Goal: Transaction & Acquisition: Download file/media

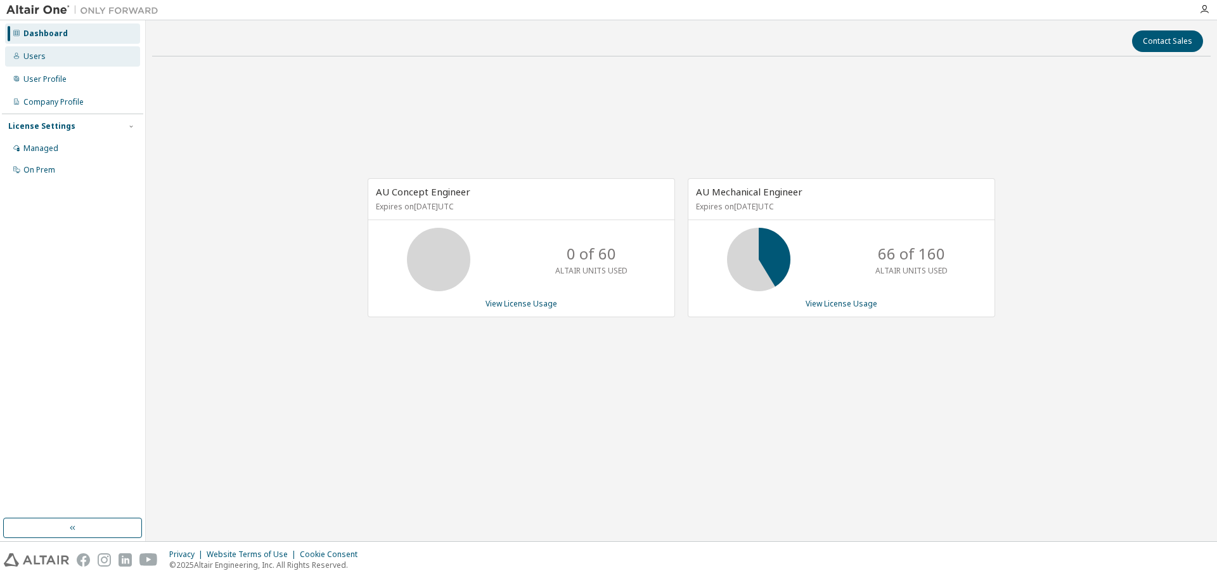
click at [71, 66] on div "Users" at bounding box center [72, 56] width 135 height 20
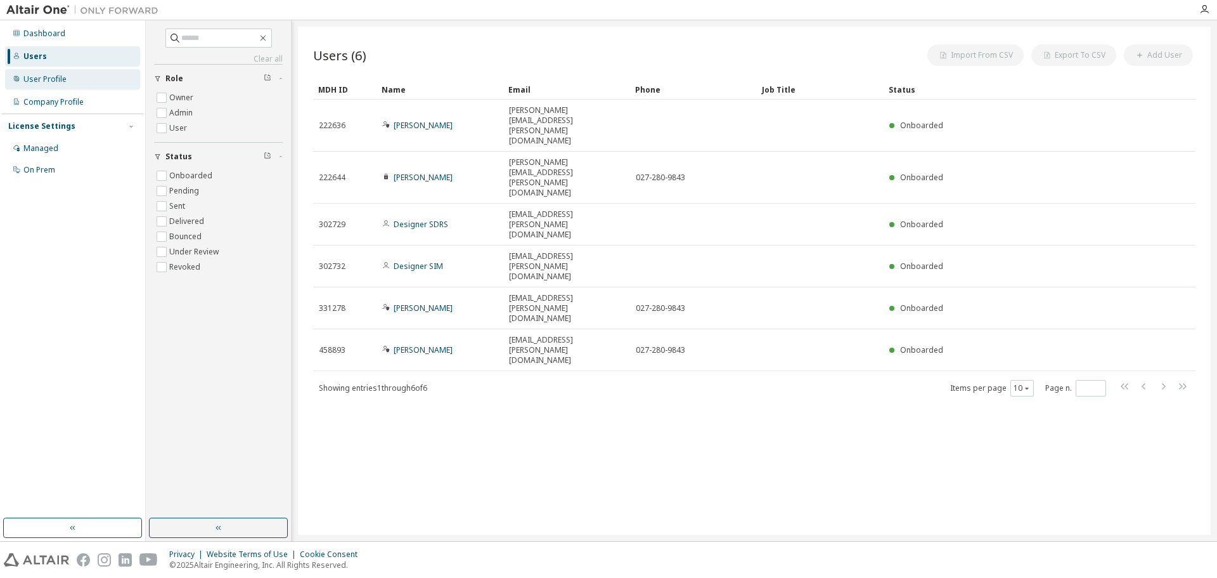
click at [68, 85] on div "User Profile" at bounding box center [72, 79] width 135 height 20
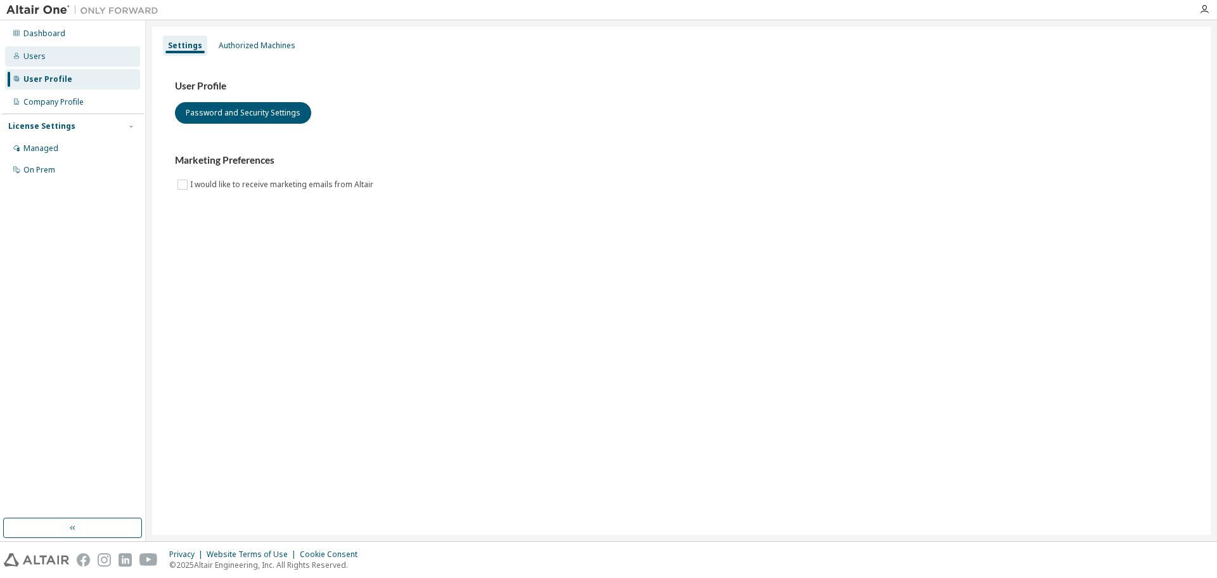
click at [113, 58] on div "Users" at bounding box center [72, 56] width 135 height 20
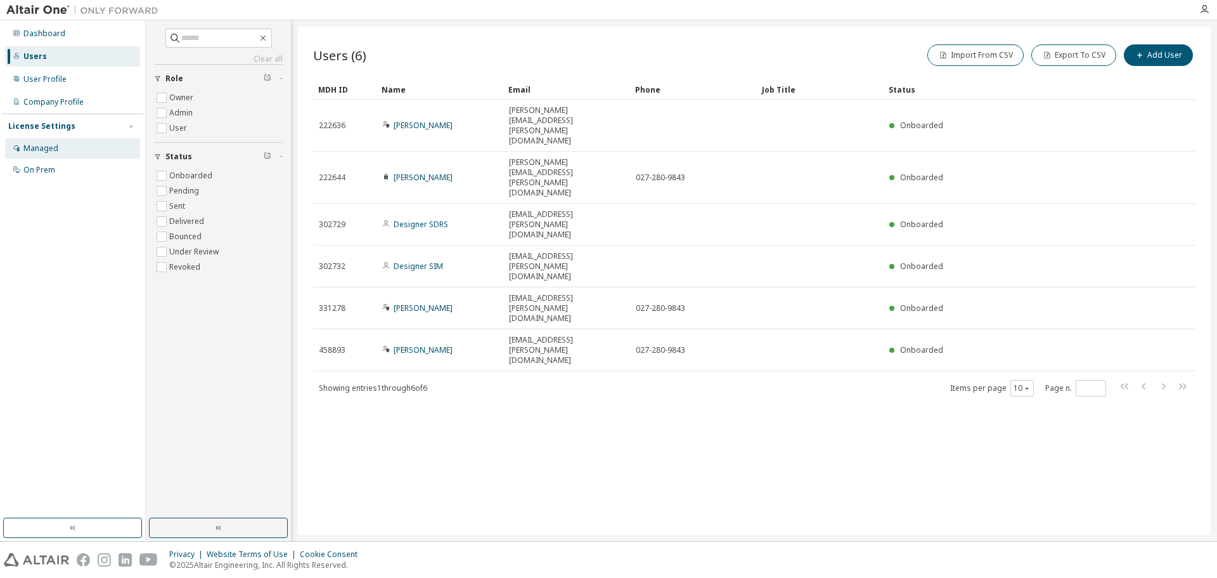
click at [69, 150] on div "Managed" at bounding box center [72, 148] width 135 height 20
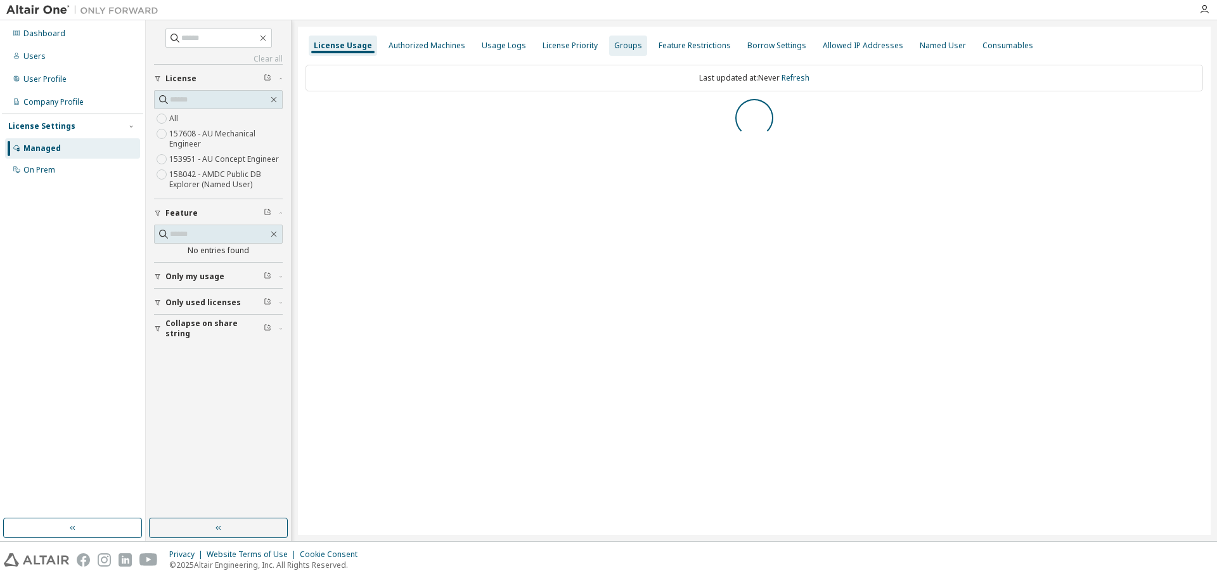
click at [489, 49] on div "Usage Logs" at bounding box center [504, 46] width 44 height 10
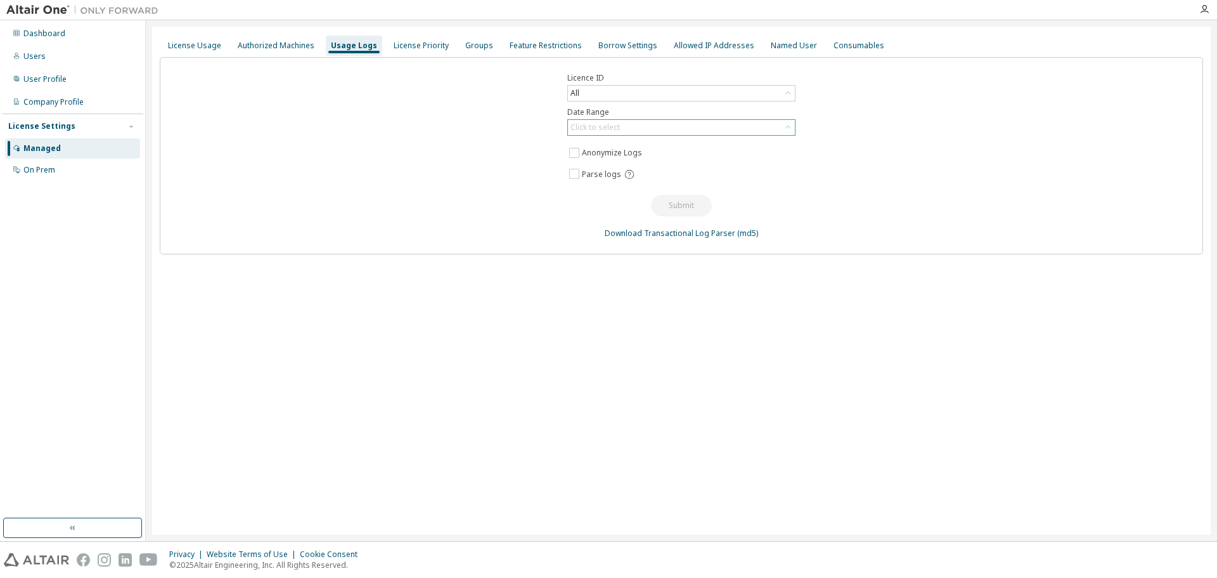
click at [599, 131] on div "Click to select" at bounding box center [595, 127] width 49 height 10
click at [598, 163] on li "Last 30 days" at bounding box center [681, 163] width 224 height 16
click at [606, 129] on div "Last 30 days" at bounding box center [593, 127] width 49 height 14
click at [597, 194] on li "Custom Date Range" at bounding box center [681, 196] width 224 height 16
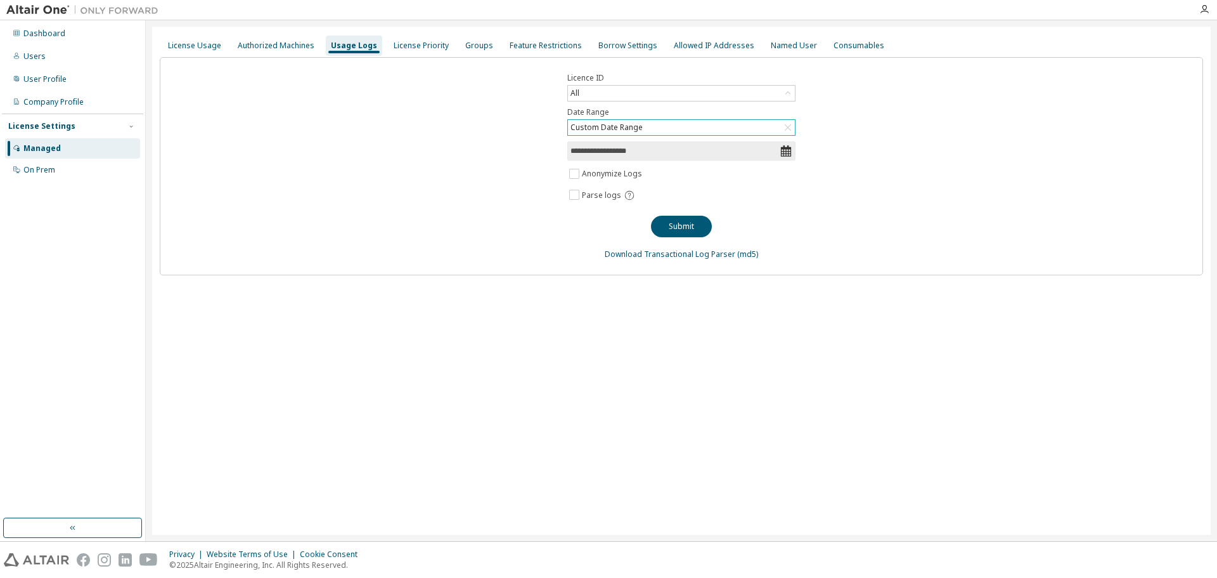
click at [785, 152] on icon at bounding box center [786, 151] width 13 height 13
click at [787, 150] on icon at bounding box center [786, 151] width 13 height 13
click at [675, 152] on input "**********" at bounding box center [675, 151] width 209 height 13
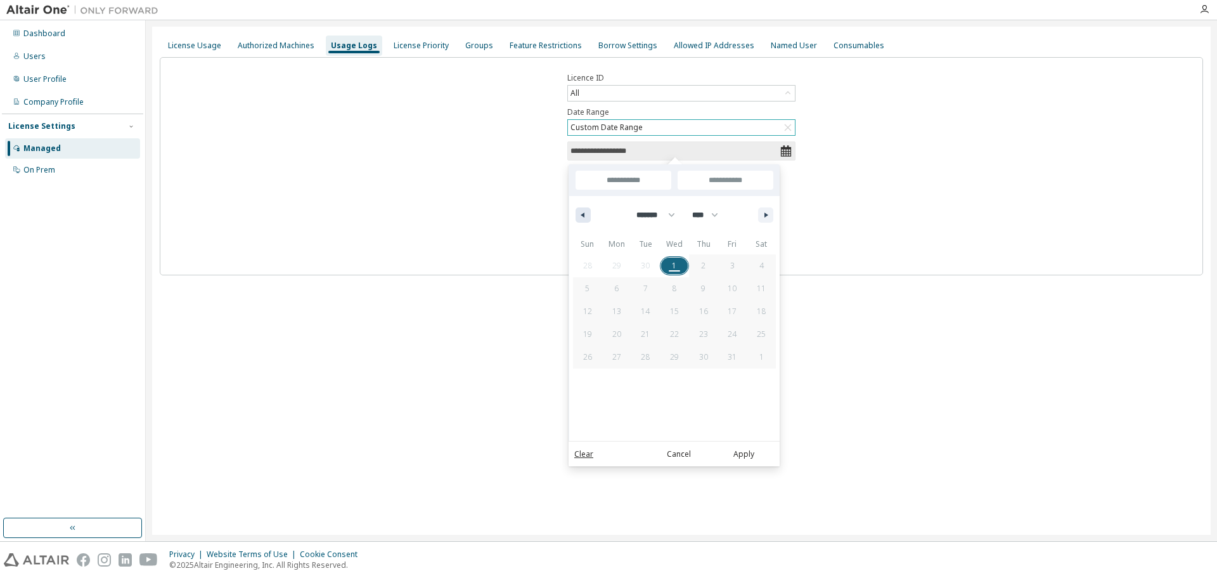
click at [590, 217] on button "button" at bounding box center [583, 214] width 15 height 15
select select "*"
click at [621, 266] on span "1" at bounding box center [616, 265] width 29 height 16
type input "*"
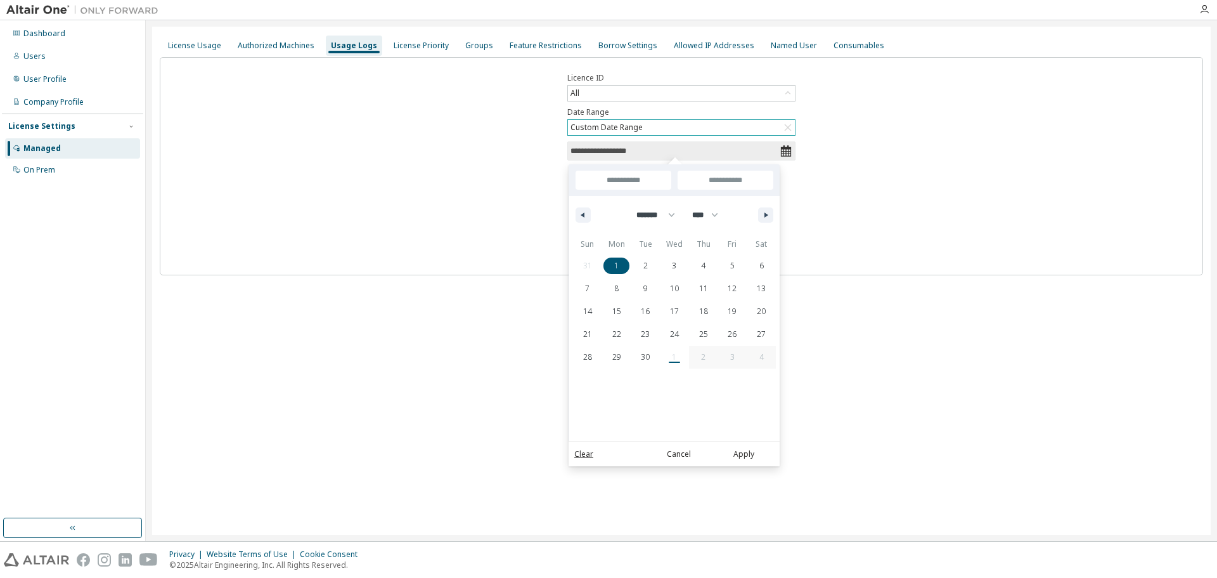
type input "**********"
click at [647, 358] on span "30" at bounding box center [645, 357] width 9 height 23
type input "**********"
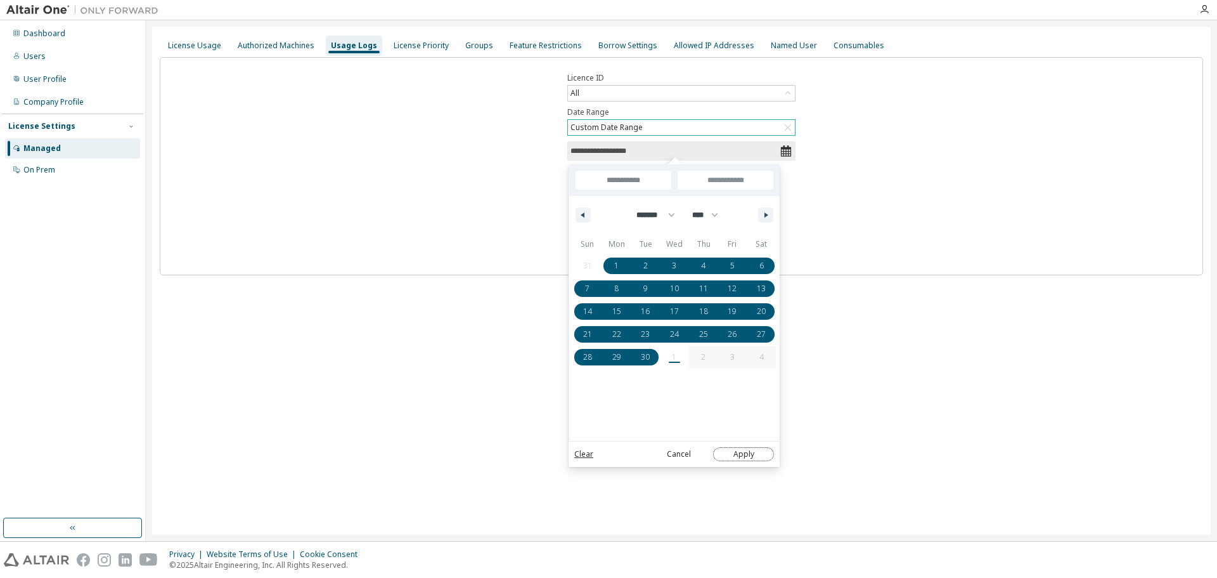
click at [746, 456] on button "Apply" at bounding box center [743, 454] width 61 height 14
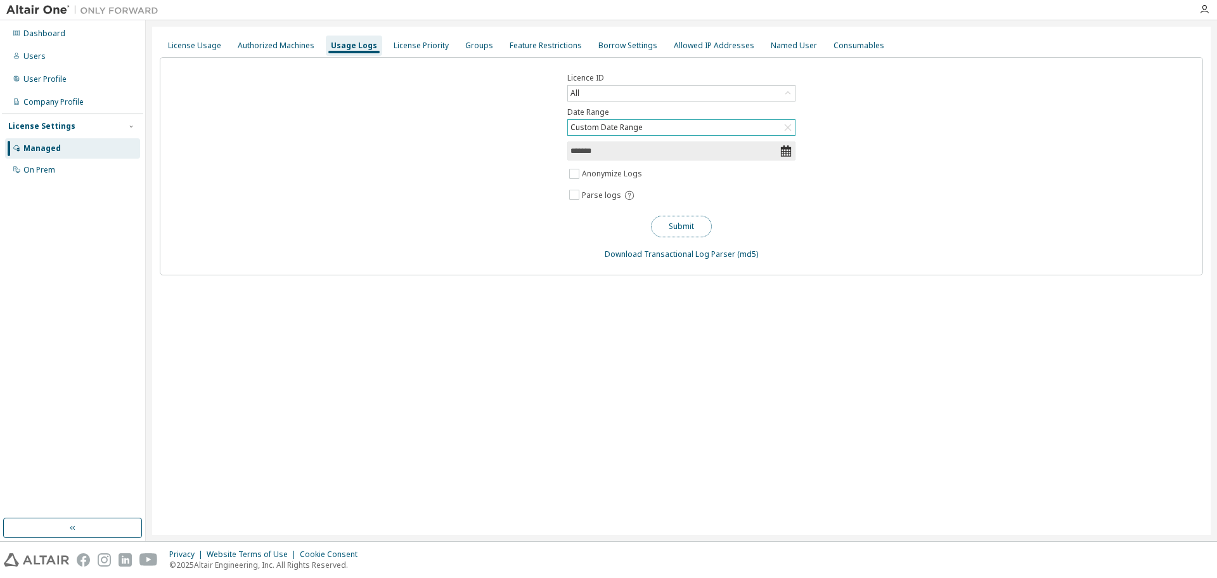
click at [662, 227] on button "Submit" at bounding box center [681, 227] width 61 height 22
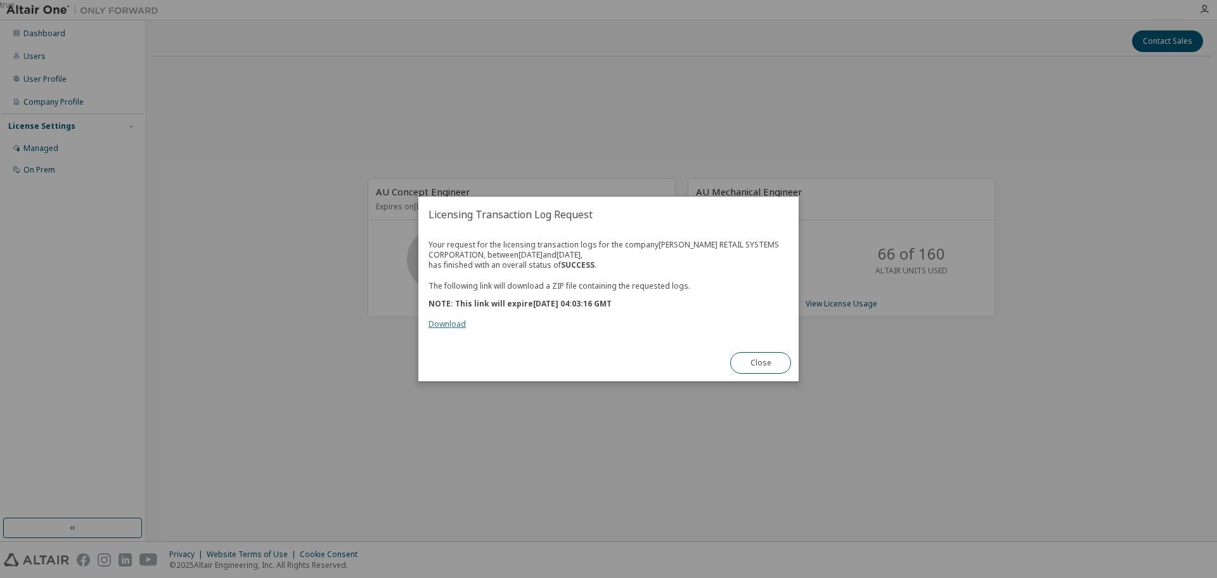
click at [439, 325] on link "Download" at bounding box center [447, 323] width 37 height 11
click at [751, 364] on button "Close" at bounding box center [760, 363] width 61 height 22
